Goal: Check status: Check status

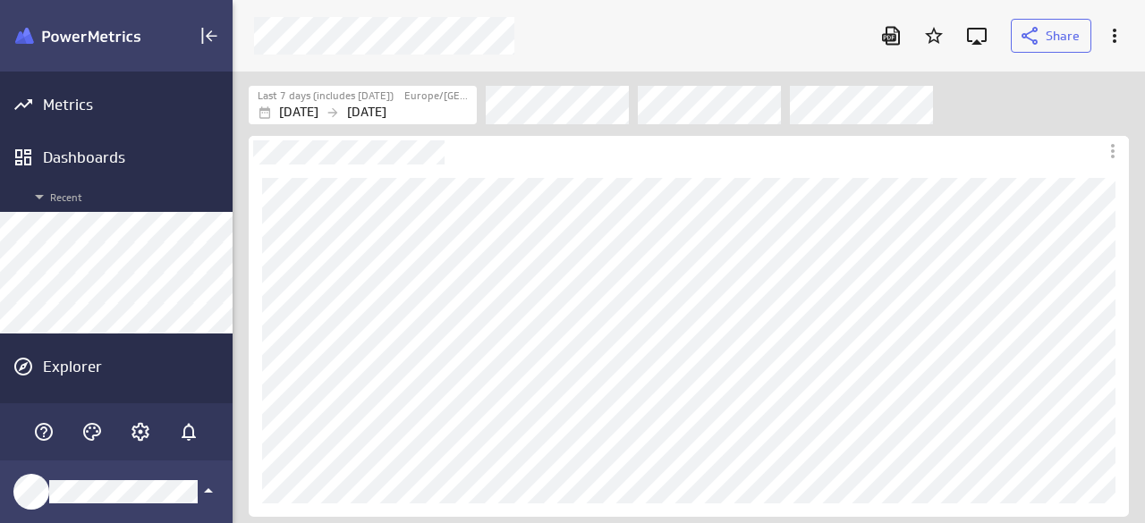
scroll to position [551, 939]
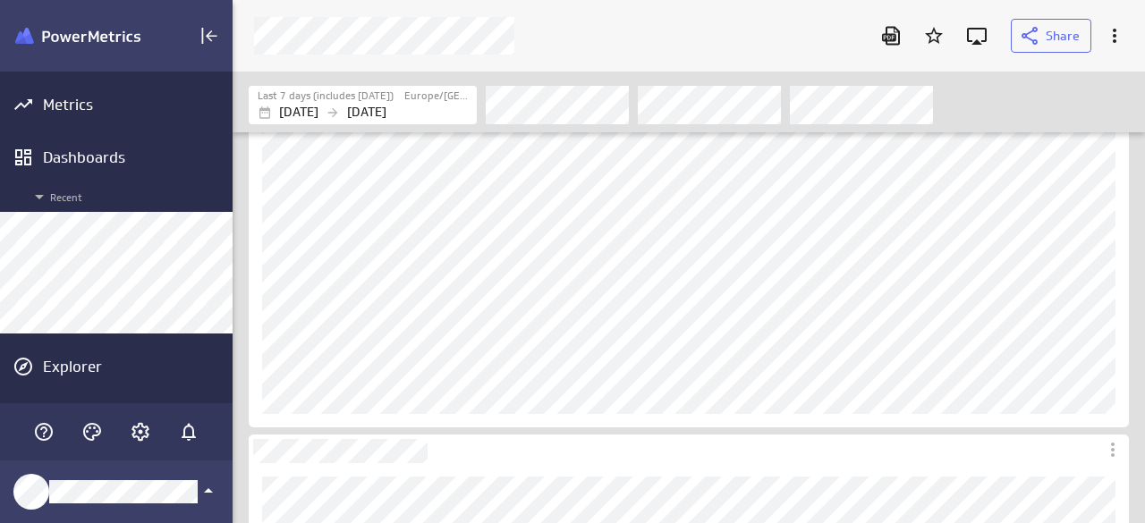
scroll to position [268, 0]
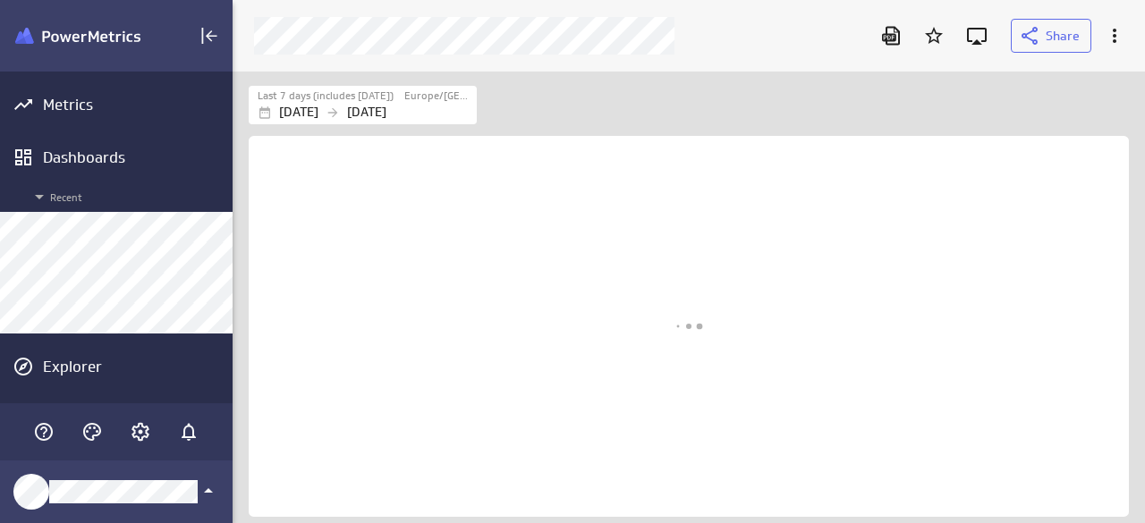
scroll to position [479, 939]
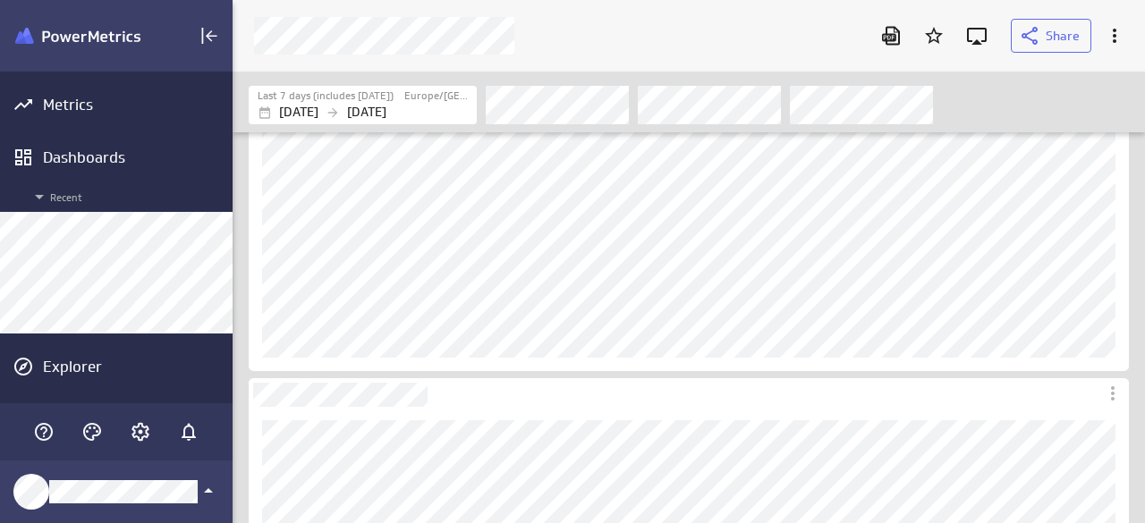
scroll to position [179, 0]
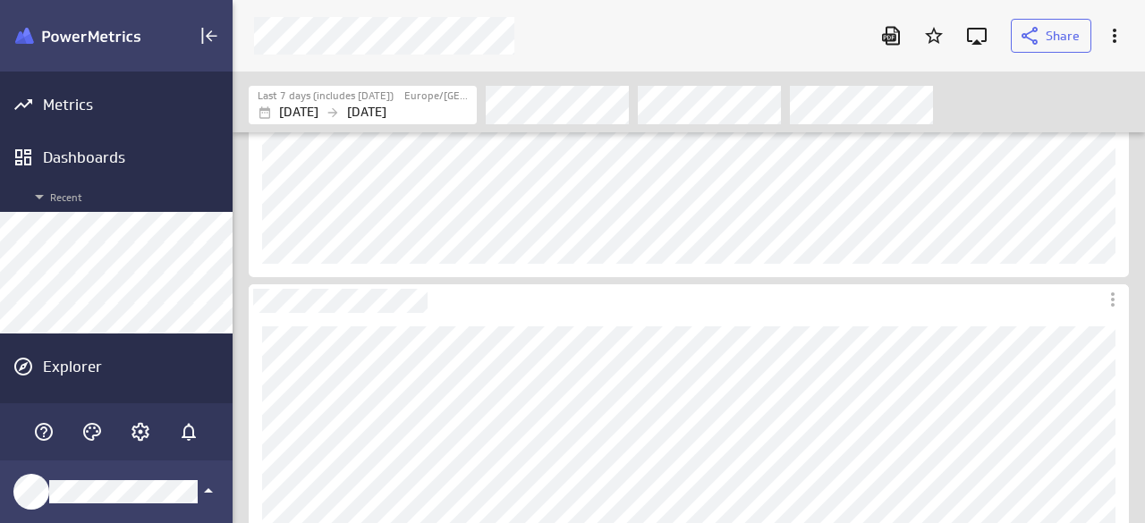
scroll to position [268, 0]
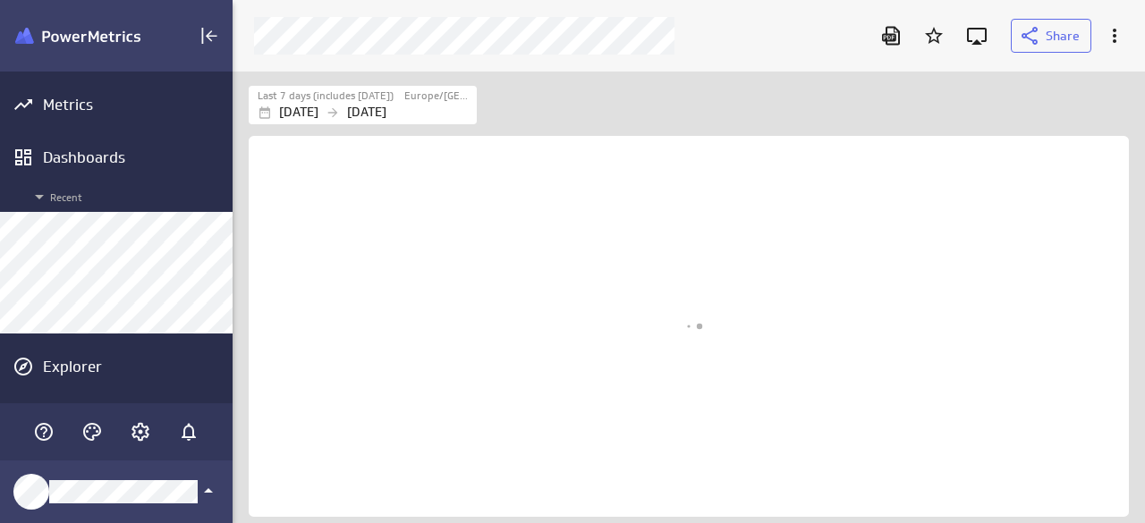
scroll to position [479, 939]
